Goal: Check status: Check status

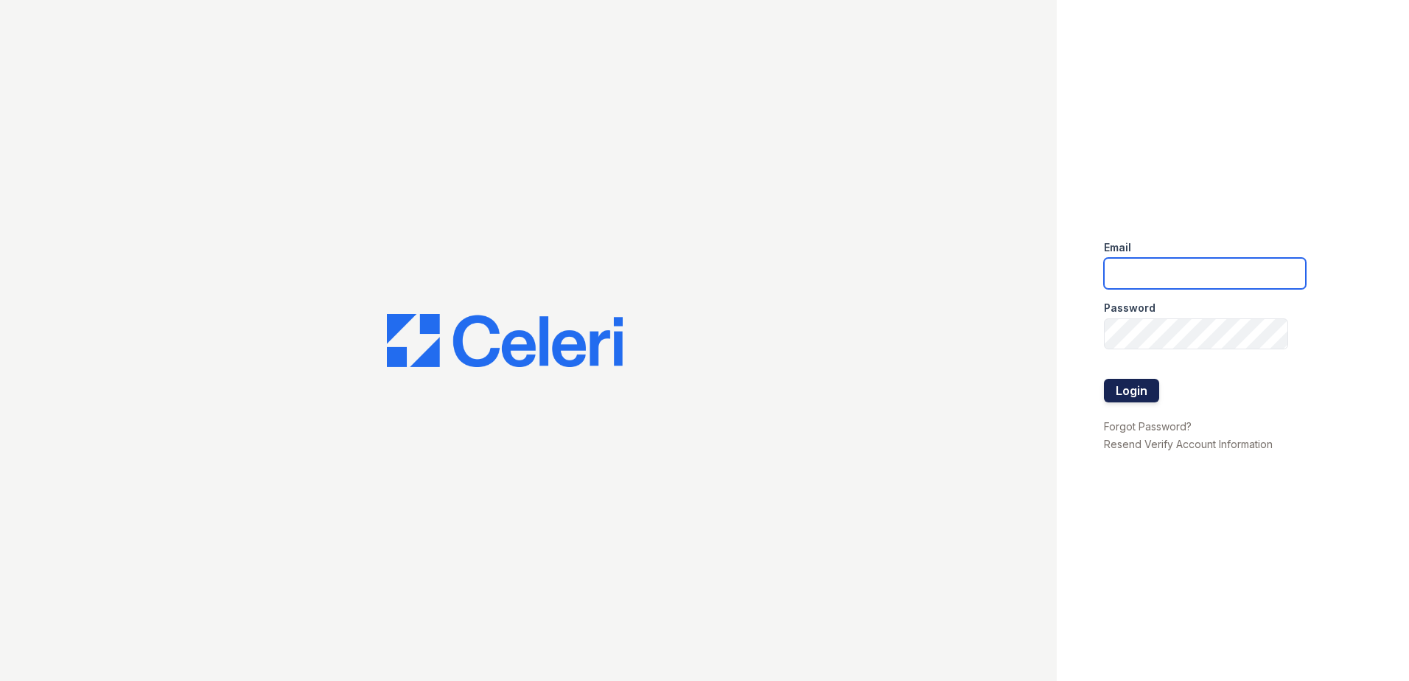
type input "nmedina@trinity-pm.com"
click at [1147, 386] on button "Login" at bounding box center [1131, 391] width 55 height 24
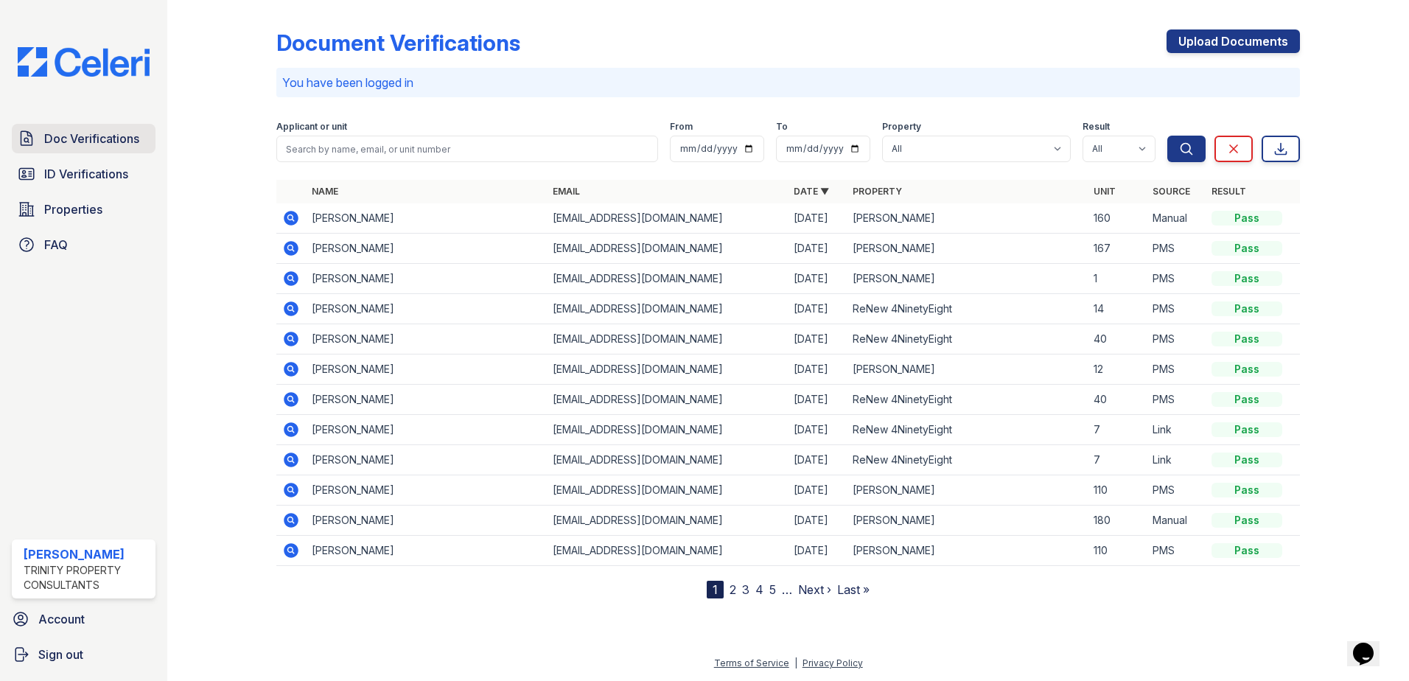
click at [118, 144] on span "Doc Verifications" at bounding box center [91, 139] width 95 height 18
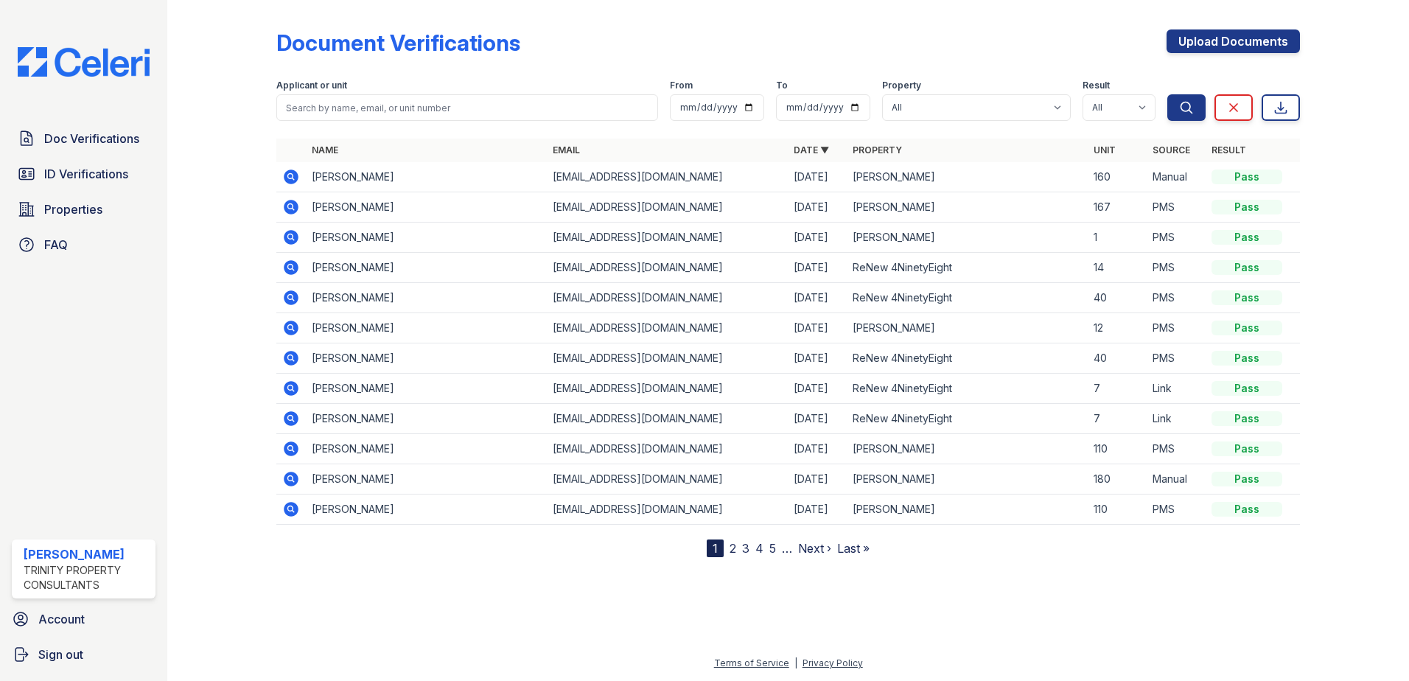
click at [287, 172] on icon at bounding box center [291, 176] width 15 height 15
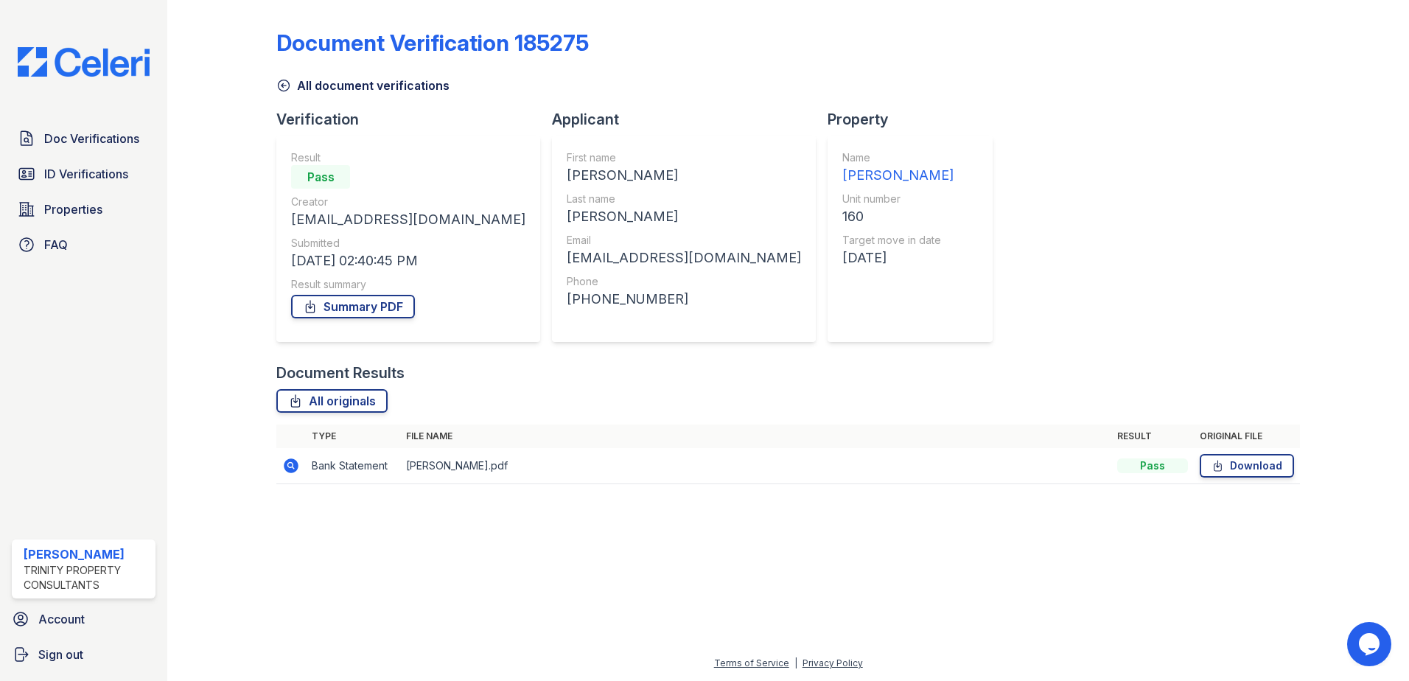
click at [452, 464] on td "[PERSON_NAME].pdf" at bounding box center [755, 466] width 711 height 36
click at [925, 351] on div "Document Verification 185275 All document verifications Verification Result Pas…" at bounding box center [787, 252] width 1023 height 493
click at [290, 467] on icon at bounding box center [291, 466] width 18 height 18
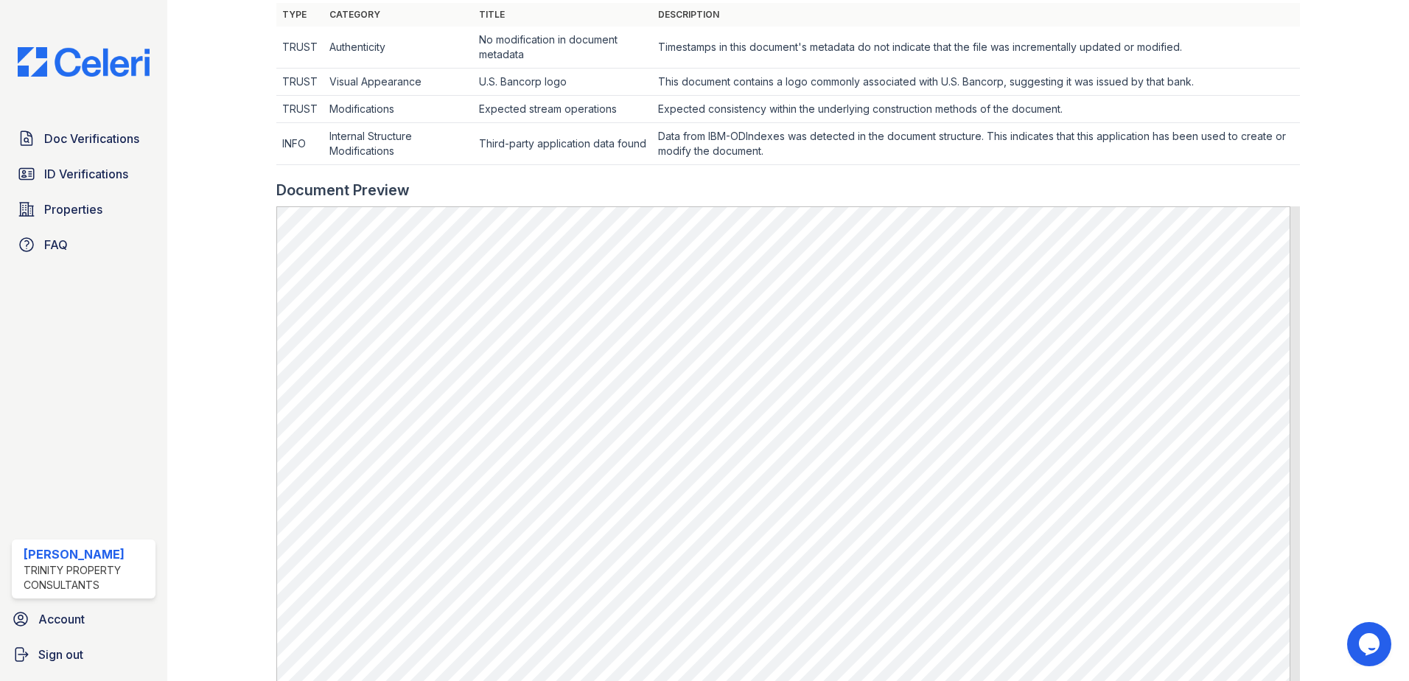
scroll to position [516, 0]
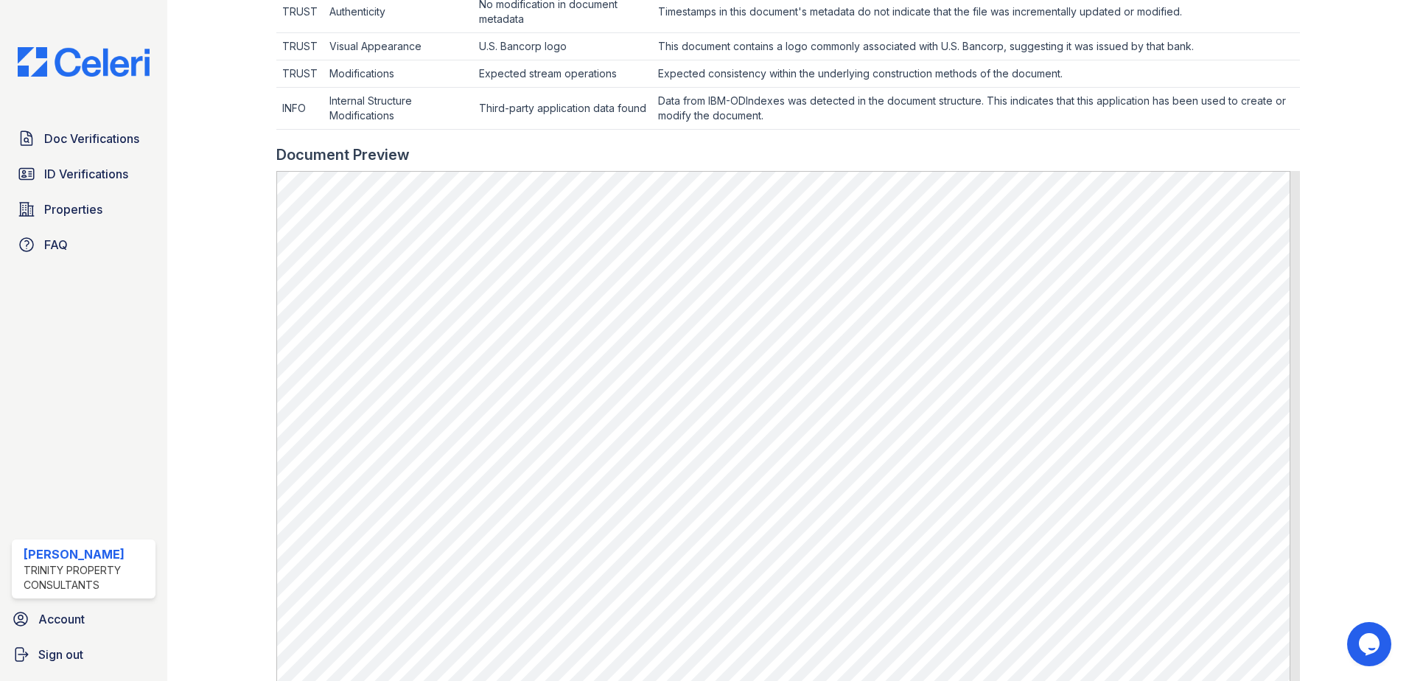
click at [245, 259] on div at bounding box center [233, 170] width 85 height 1361
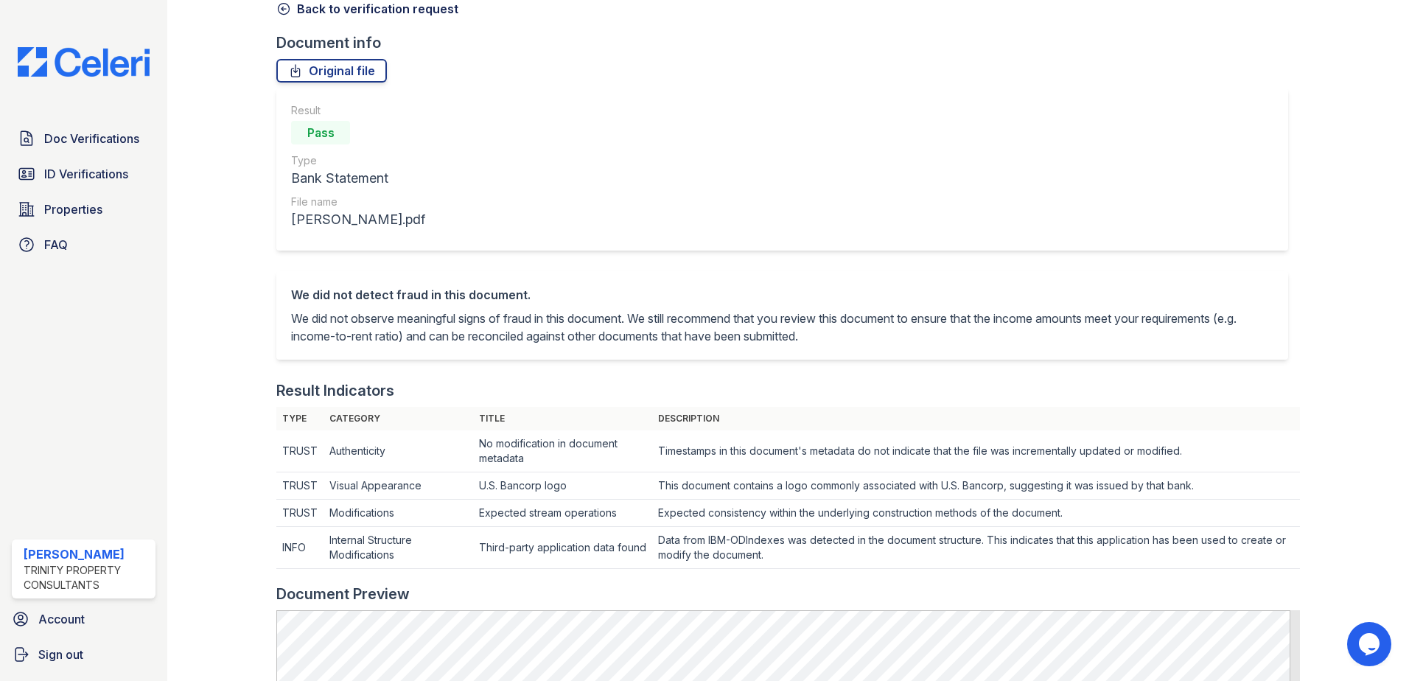
scroll to position [0, 0]
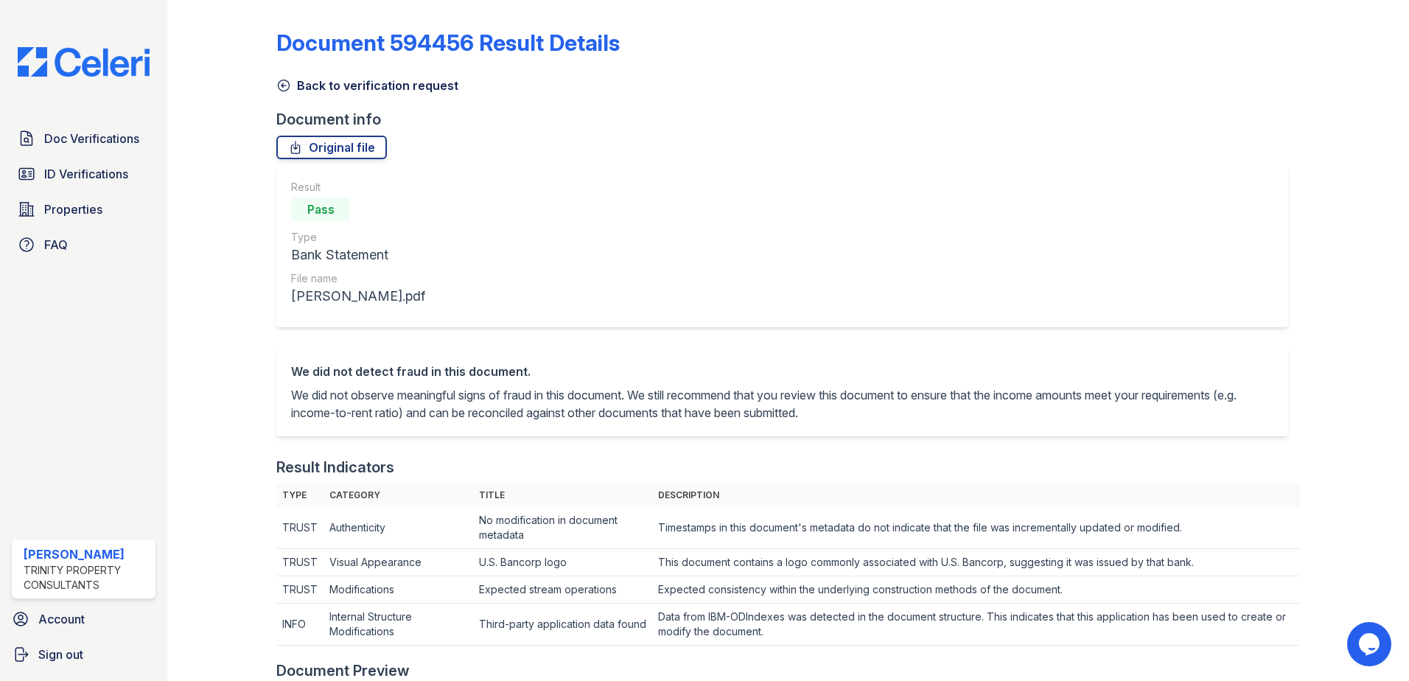
click at [284, 92] on icon at bounding box center [283, 85] width 15 height 15
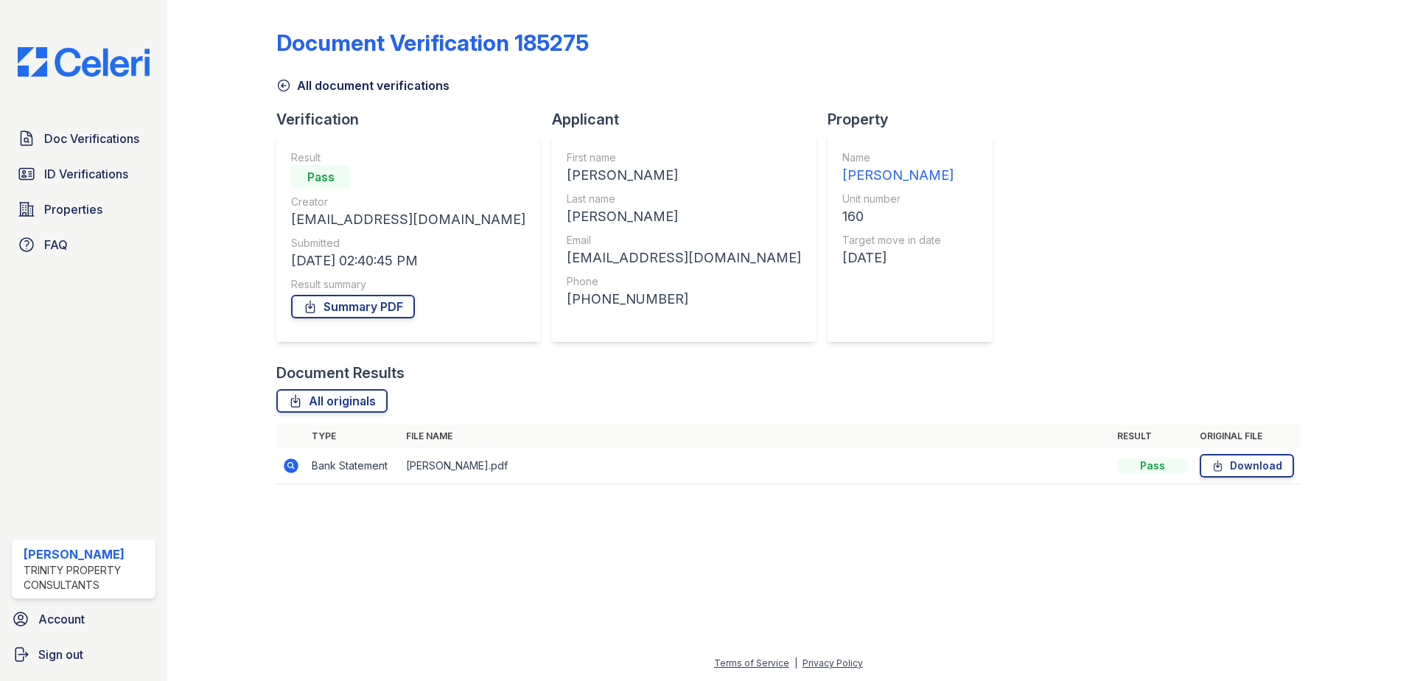
click at [286, 89] on icon at bounding box center [283, 85] width 15 height 15
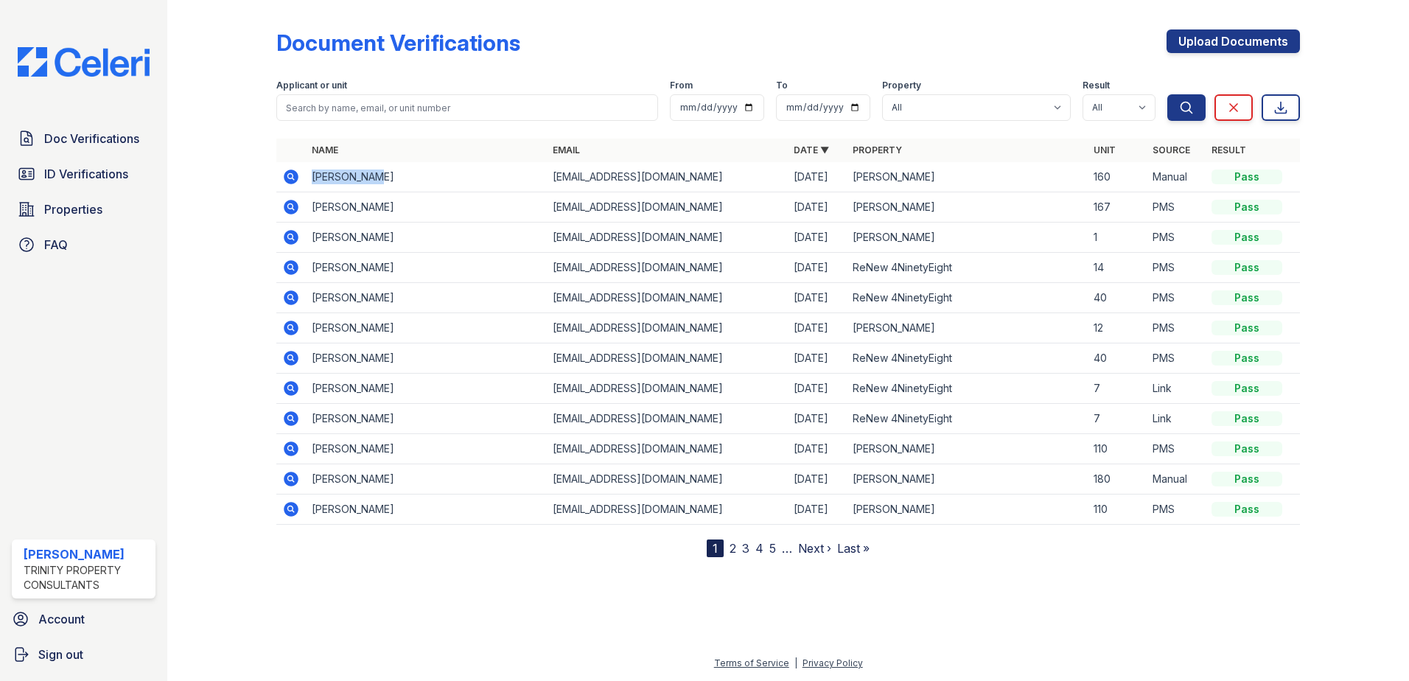
drag, startPoint x: 381, startPoint y: 186, endPoint x: 303, endPoint y: 178, distance: 78.5
click at [303, 178] on tr "Tony Monroy monroytony@icloud.com 08/30/25 ReNew Berryessa 160 Manual Pass" at bounding box center [787, 177] width 1023 height 30
copy td "Tony Monroy"
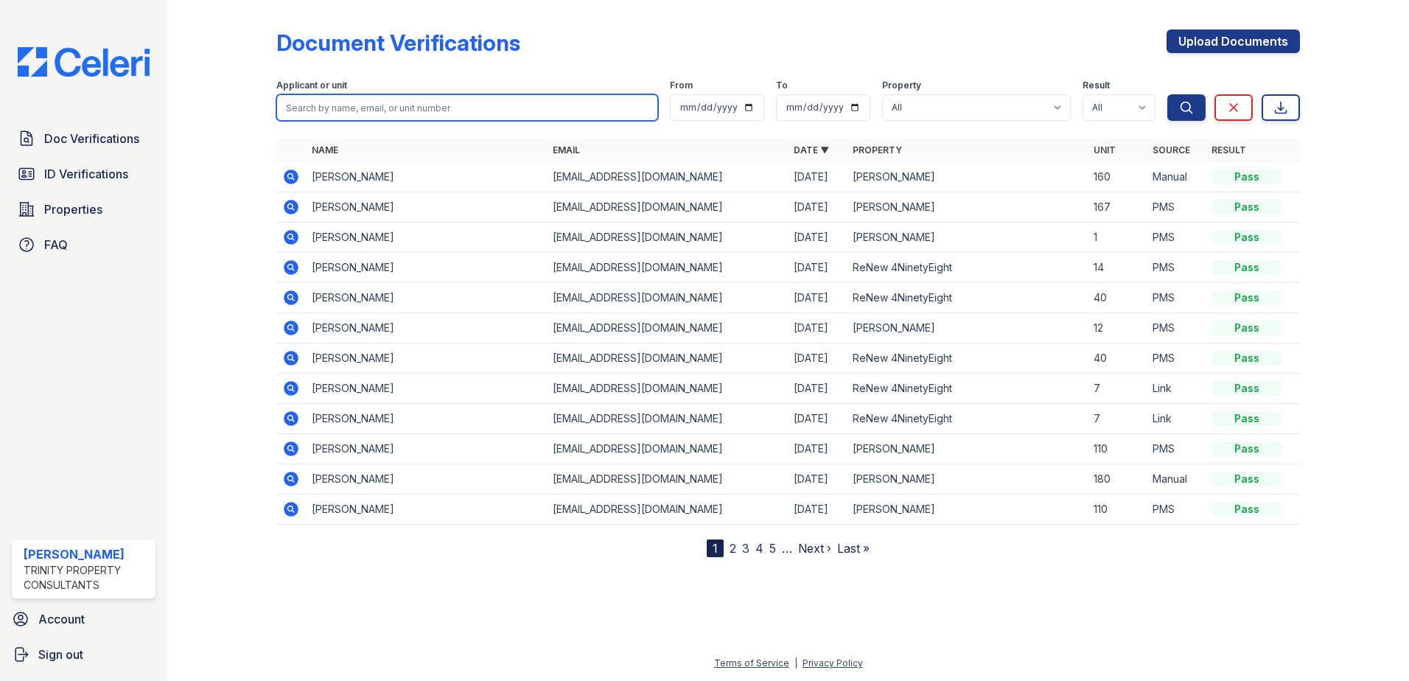
click at [365, 118] on input "search" at bounding box center [467, 107] width 382 height 27
paste input "[PERSON_NAME]"
type input "[PERSON_NAME]"
click at [1167, 94] on button "Search" at bounding box center [1186, 107] width 38 height 27
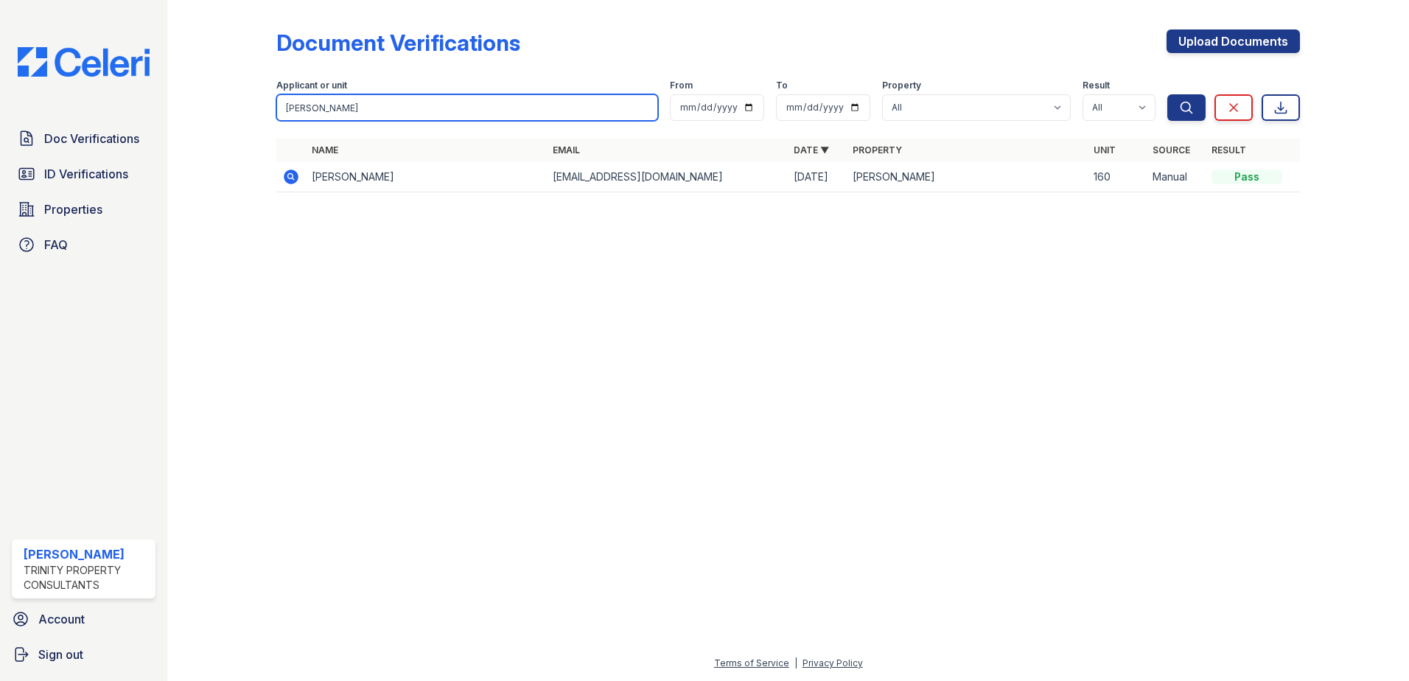
drag, startPoint x: 344, startPoint y: 102, endPoint x: 242, endPoint y: 90, distance: 103.1
click at [242, 90] on div "Document Verifications Upload Documents Filter Applicant or unit Tony Monroy Fr…" at bounding box center [788, 115] width 1194 height 231
click at [442, 314] on div at bounding box center [788, 443] width 1194 height 424
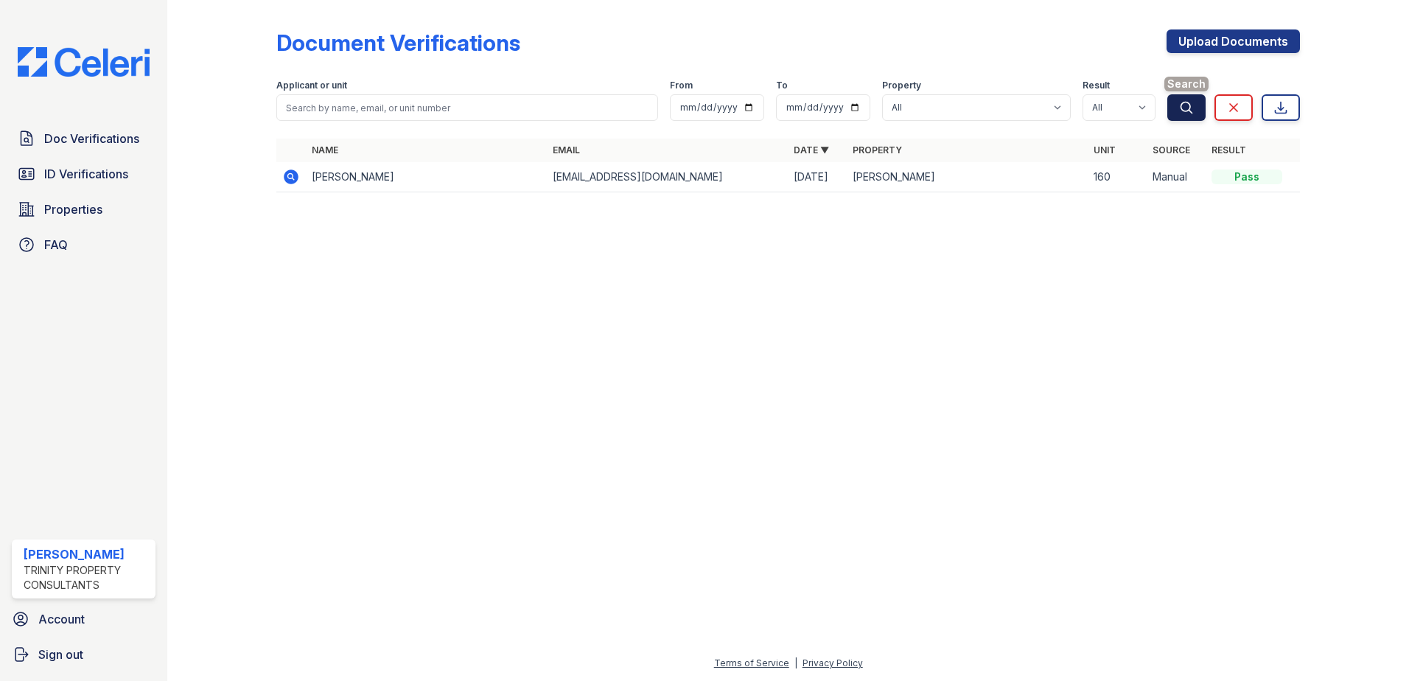
click at [1179, 99] on button "Search" at bounding box center [1186, 107] width 38 height 27
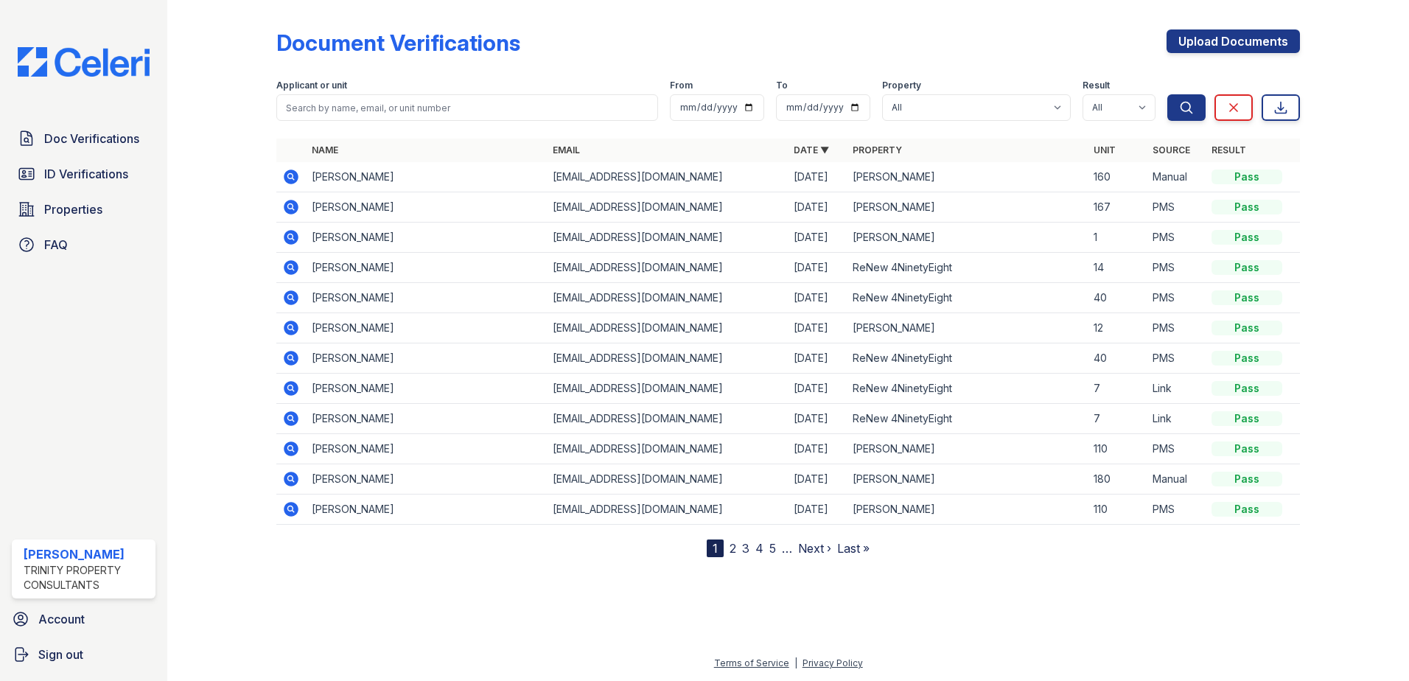
click at [290, 180] on icon at bounding box center [291, 176] width 15 height 15
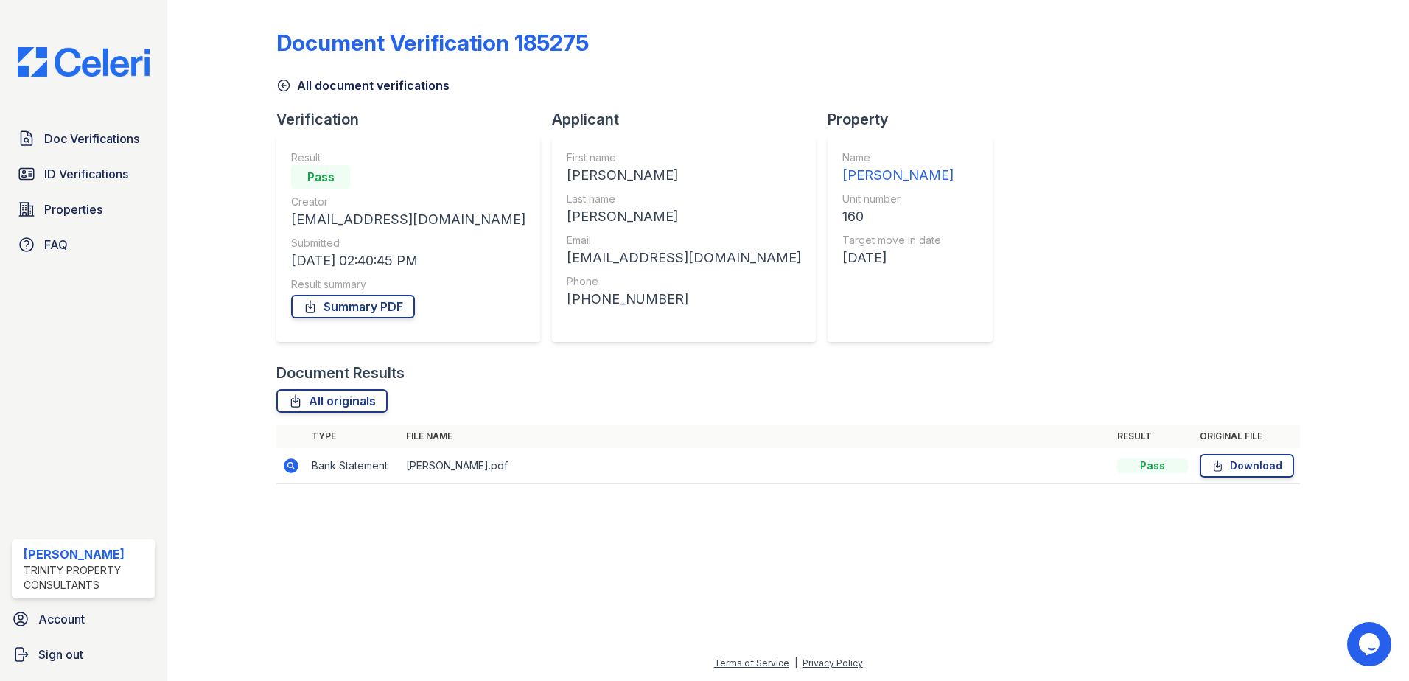
click at [287, 467] on icon at bounding box center [291, 465] width 15 height 15
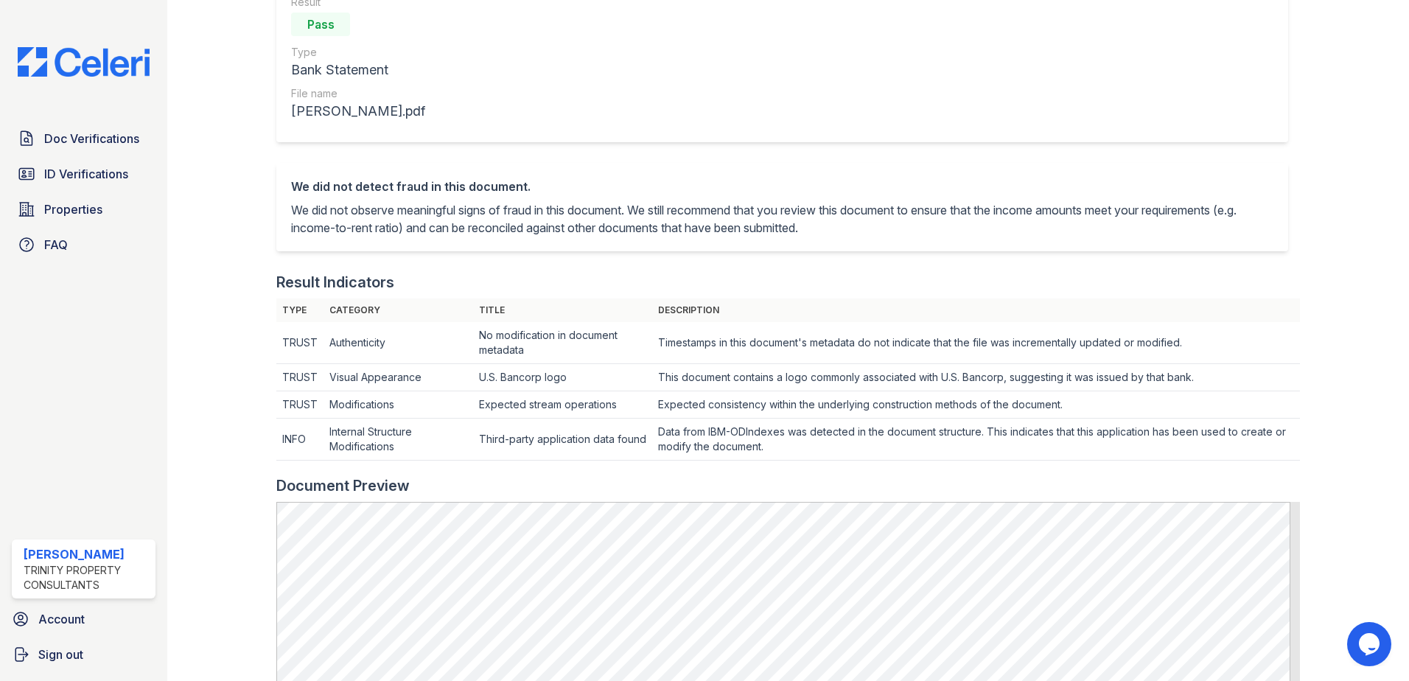
scroll to position [221, 0]
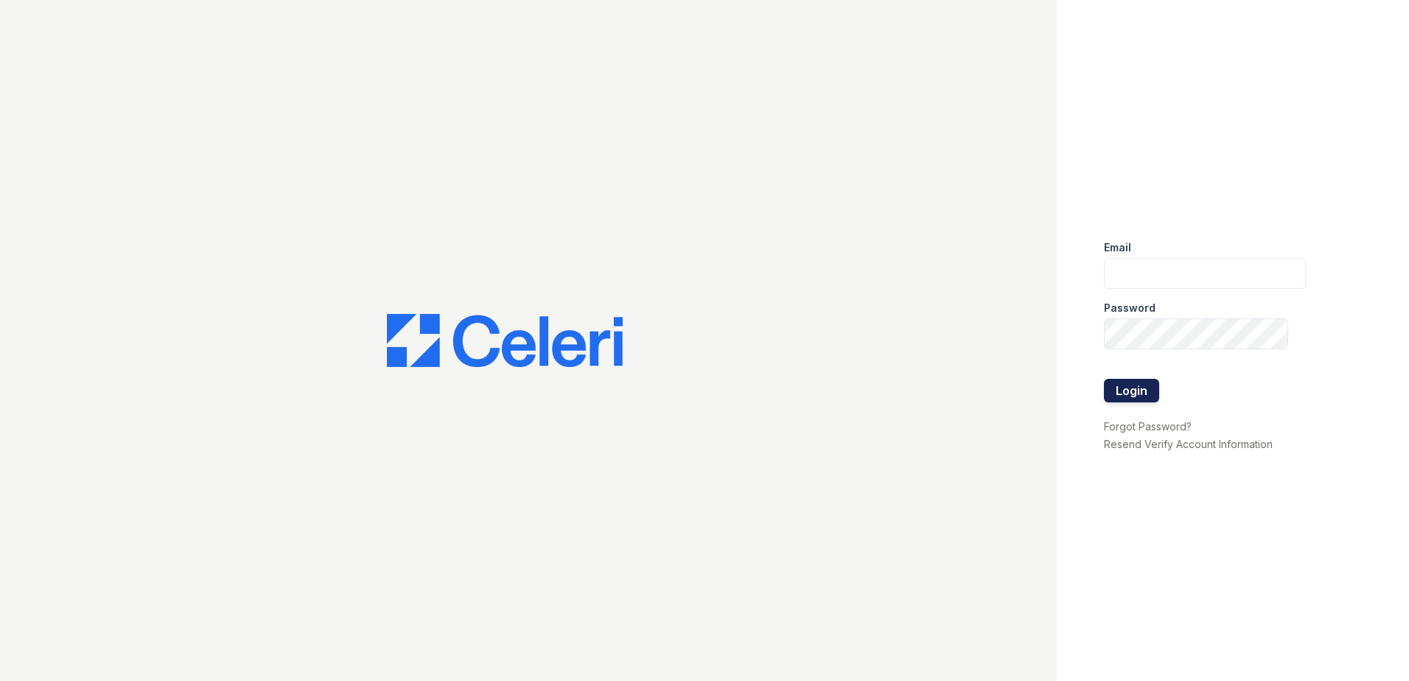
type input "[EMAIL_ADDRESS][DOMAIN_NAME]"
click at [1112, 385] on button "Login" at bounding box center [1131, 391] width 55 height 24
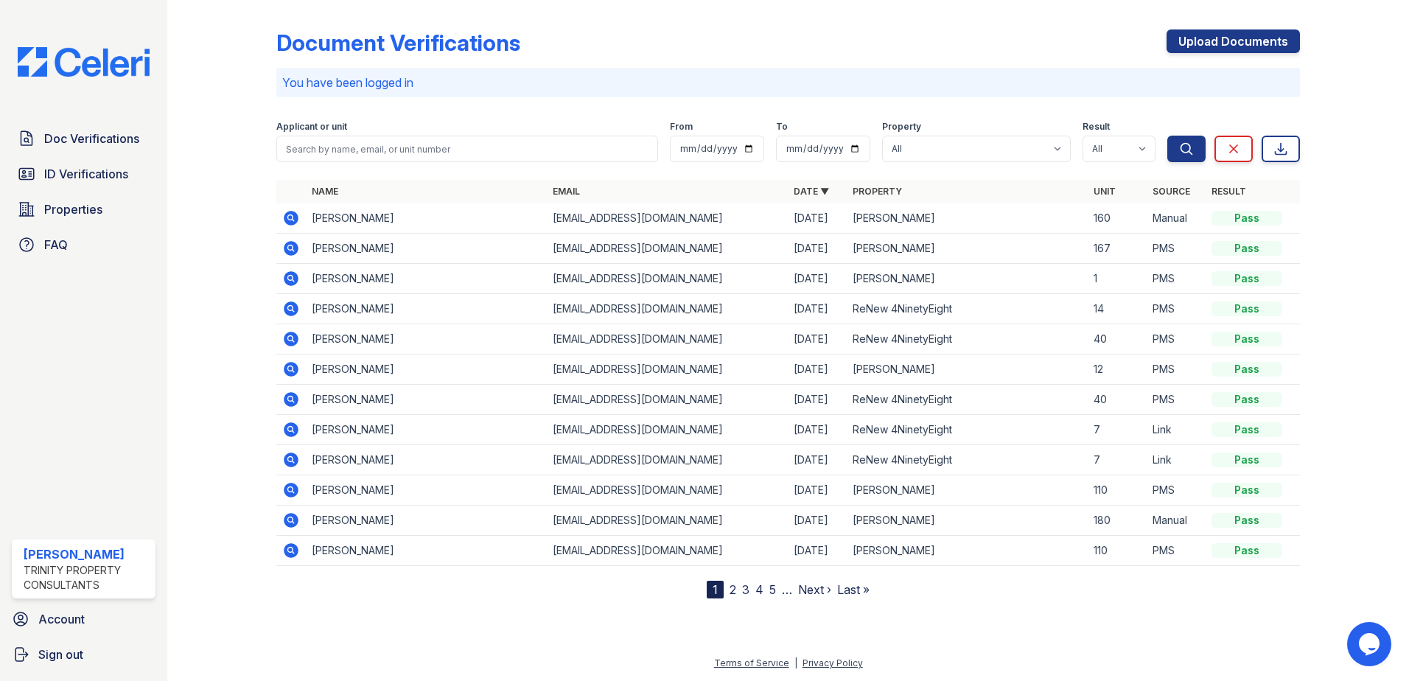
click at [285, 309] on icon at bounding box center [291, 308] width 15 height 15
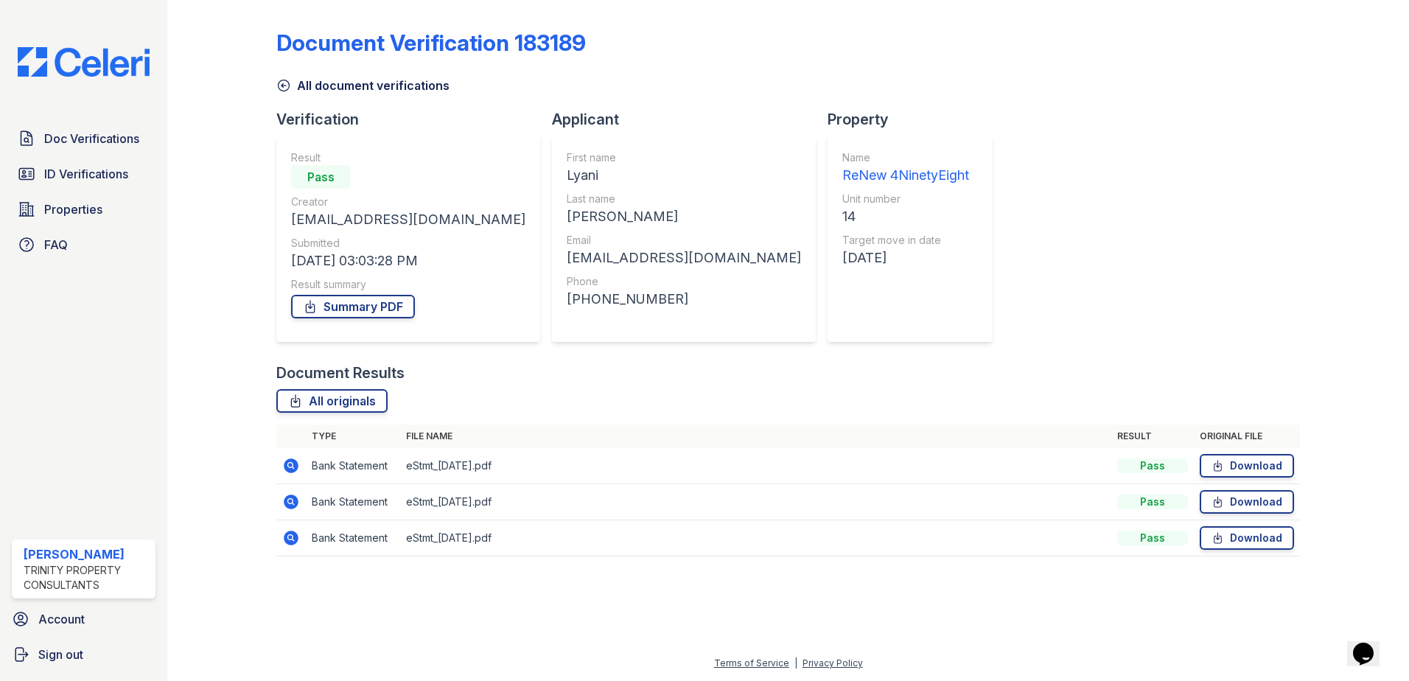
click at [290, 464] on icon at bounding box center [290, 465] width 4 height 4
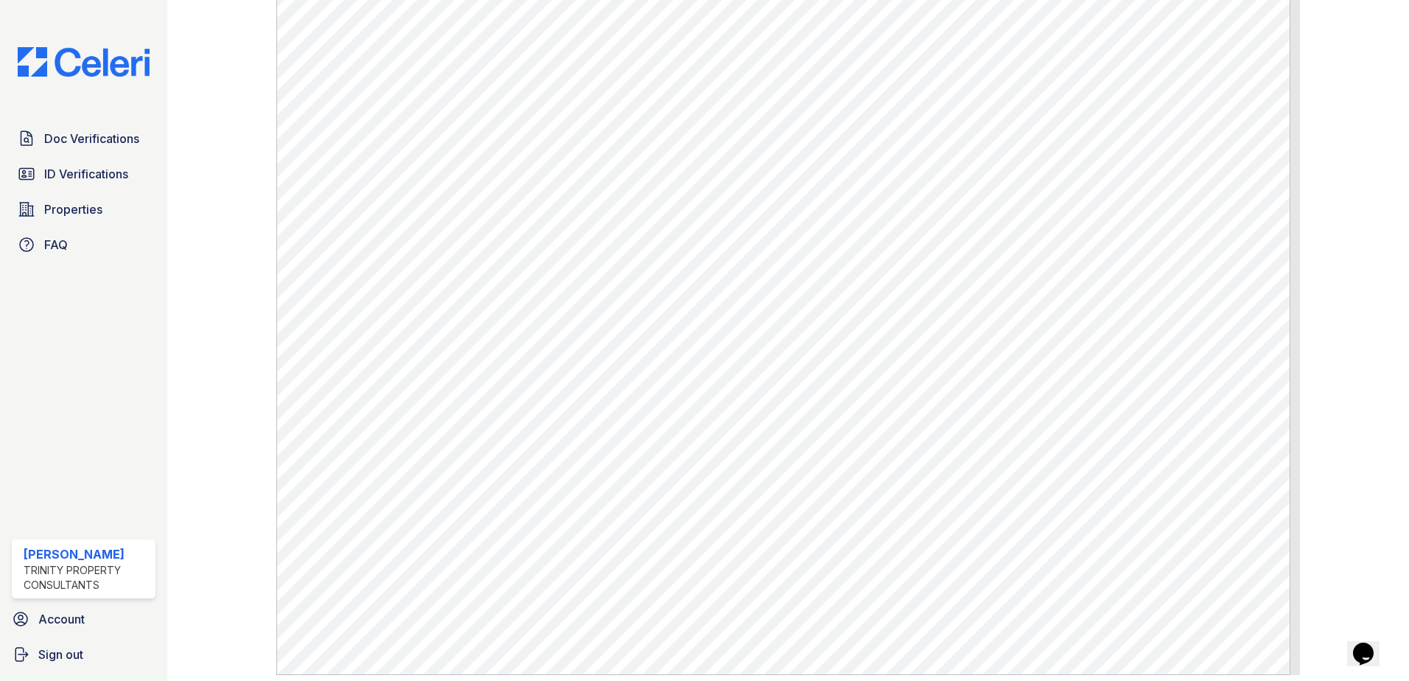
scroll to position [764, 0]
